Goal: Task Accomplishment & Management: Manage account settings

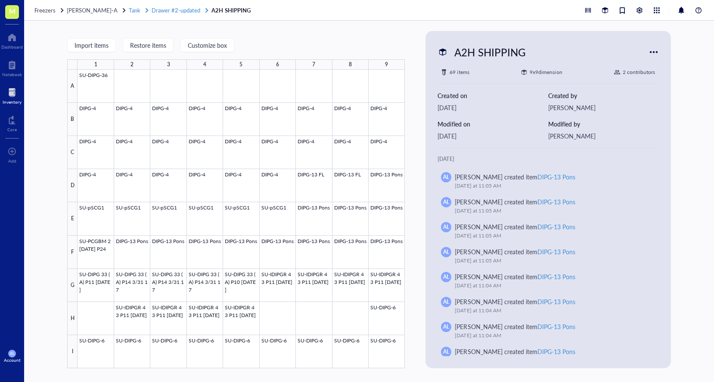
click at [177, 12] on span "Drawer #2-updated" at bounding box center [175, 10] width 49 height 8
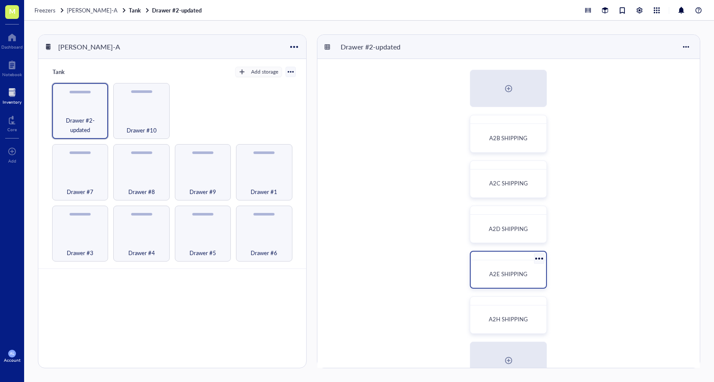
click at [513, 270] on span "A2E SHIPPING" at bounding box center [508, 274] width 38 height 8
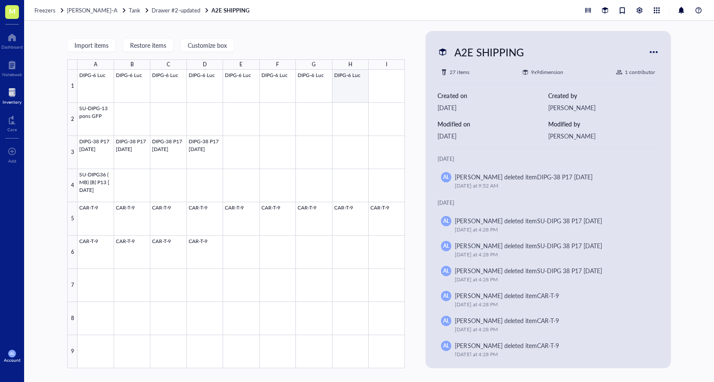
click at [362, 97] on div at bounding box center [240, 219] width 327 height 299
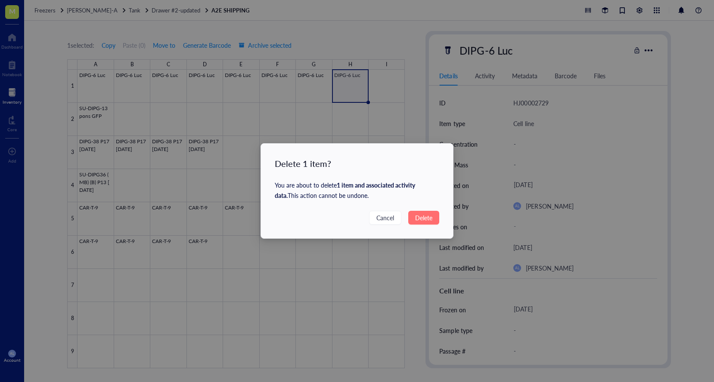
click at [426, 220] on span "Delete" at bounding box center [423, 217] width 17 height 9
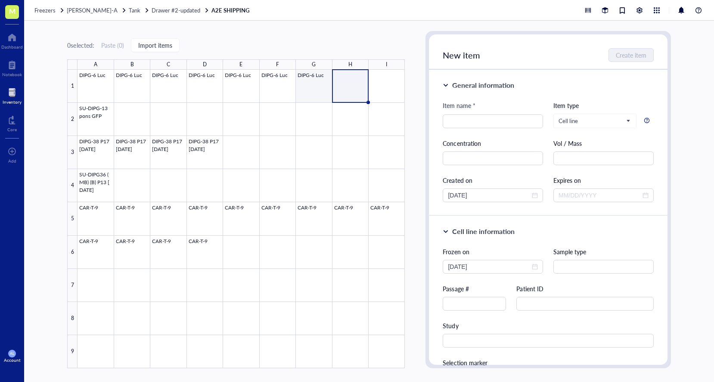
click at [311, 86] on div at bounding box center [240, 219] width 327 height 299
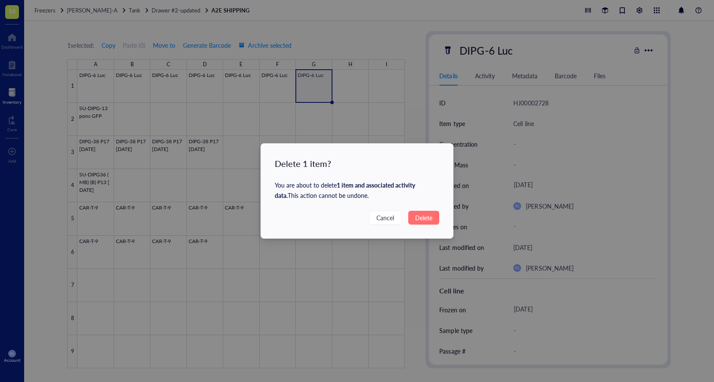
click at [418, 218] on span "Delete" at bounding box center [423, 217] width 17 height 9
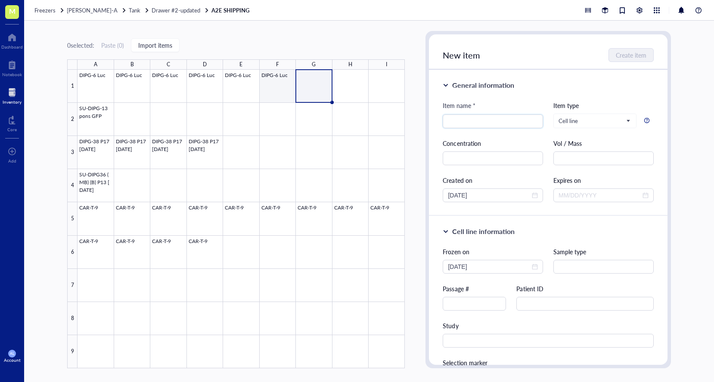
click at [276, 85] on div at bounding box center [240, 219] width 327 height 299
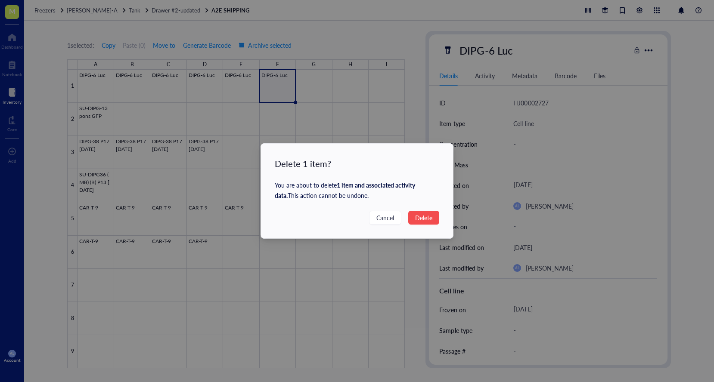
click at [428, 225] on div "Delete 1 item? You are about to delete 1 item and associated activity data . Th…" at bounding box center [357, 191] width 192 height 95
click at [425, 218] on span "Delete" at bounding box center [423, 217] width 17 height 9
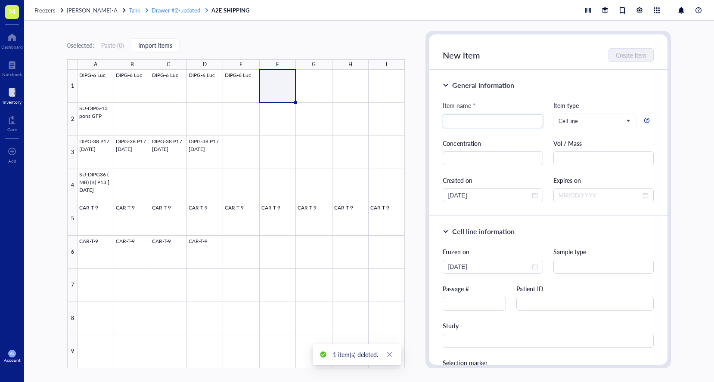
click at [183, 7] on span "Drawer #2-updated" at bounding box center [175, 10] width 49 height 8
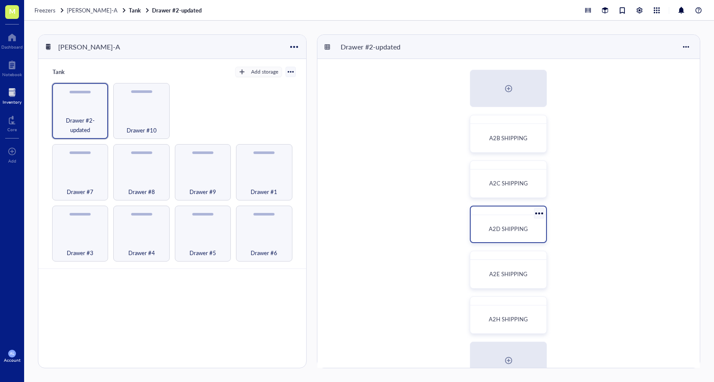
click at [516, 229] on span "A2D SHIPPING" at bounding box center [507, 229] width 39 height 8
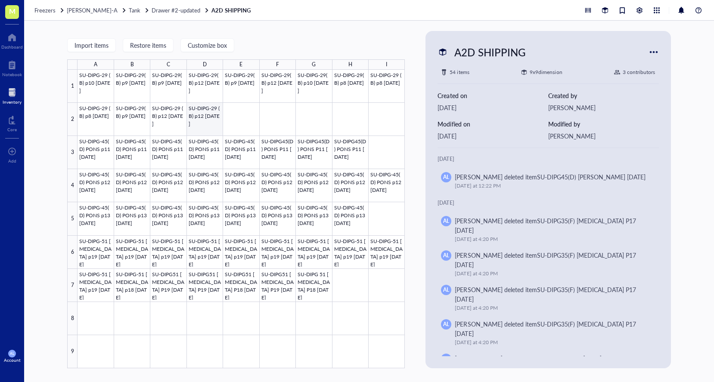
click at [204, 117] on div at bounding box center [240, 219] width 327 height 299
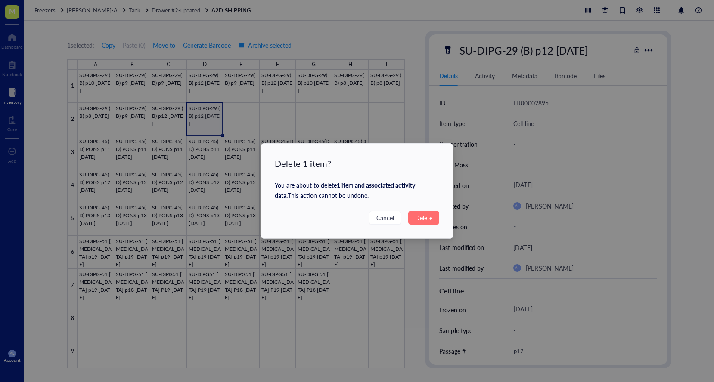
click at [437, 219] on button "Delete" at bounding box center [423, 218] width 31 height 14
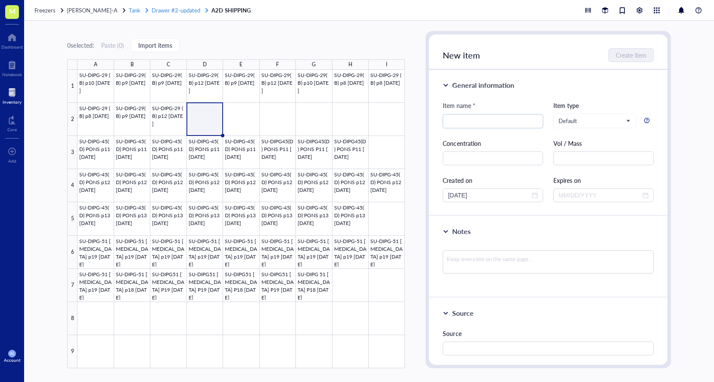
click at [170, 10] on span "Drawer #2-updated" at bounding box center [175, 10] width 49 height 8
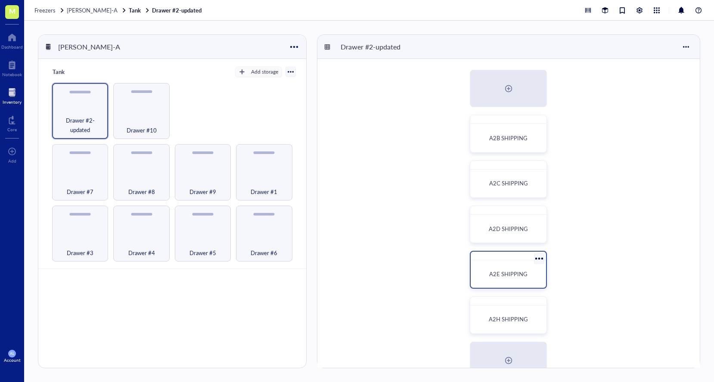
click at [501, 274] on span "A2E SHIPPING" at bounding box center [508, 274] width 38 height 8
